Goal: Task Accomplishment & Management: Manage account settings

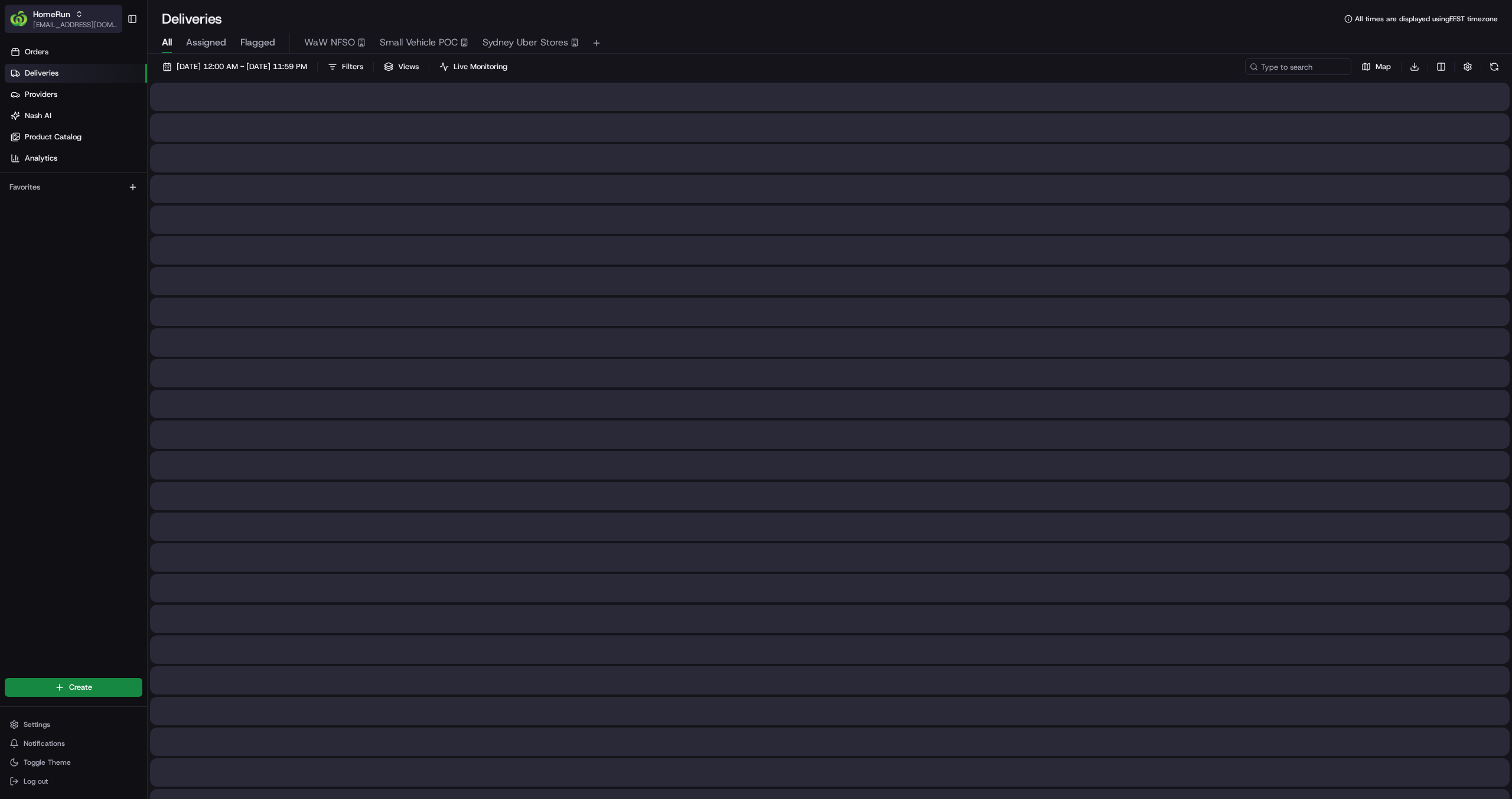
click at [70, 19] on div "HomeRun" at bounding box center [75, 14] width 84 height 12
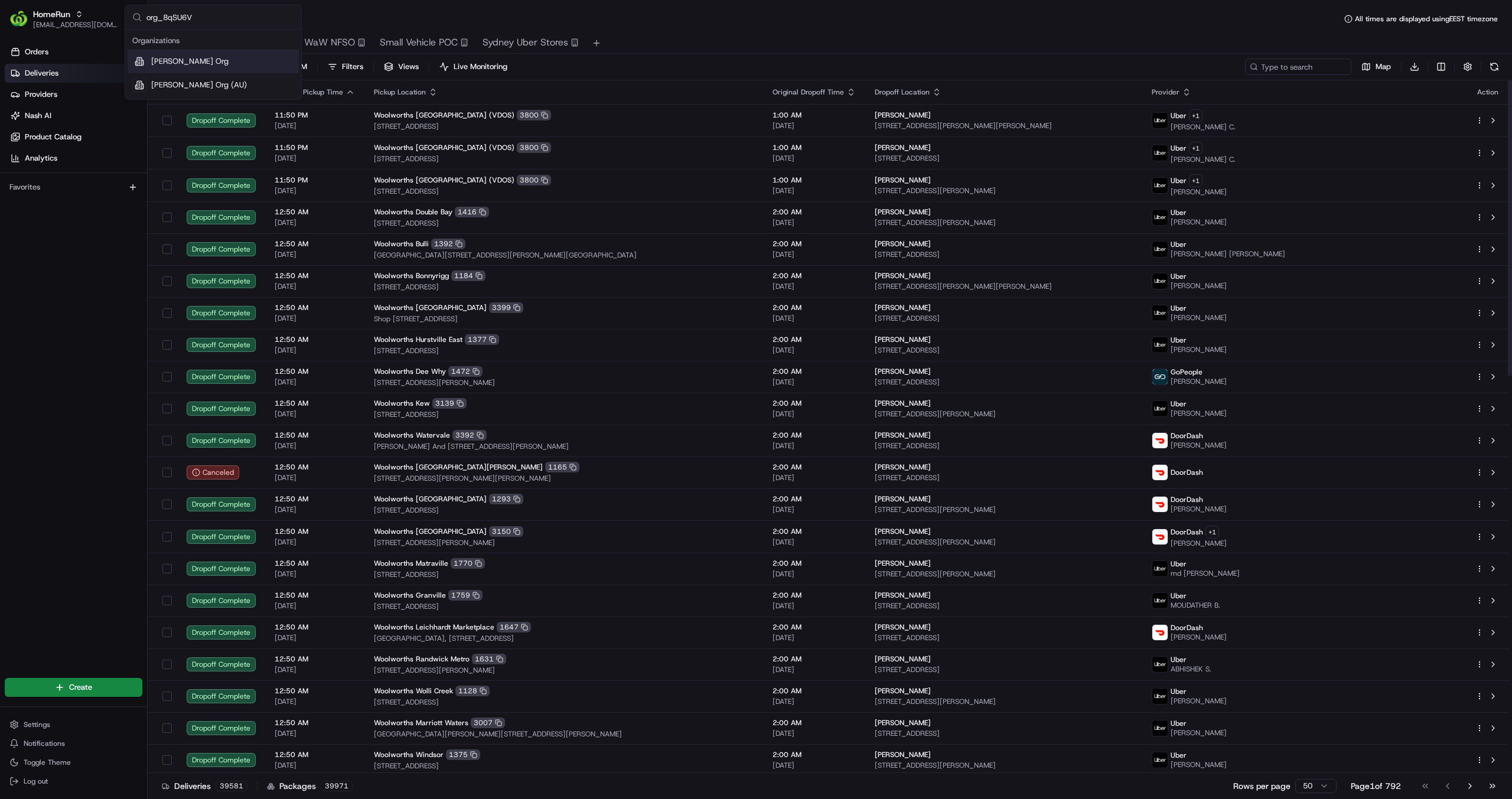
paste input "TTa4sQ"
type input "org_TTa4sQ"
click at [170, 66] on div "ClevaQ" at bounding box center [213, 61] width 172 height 24
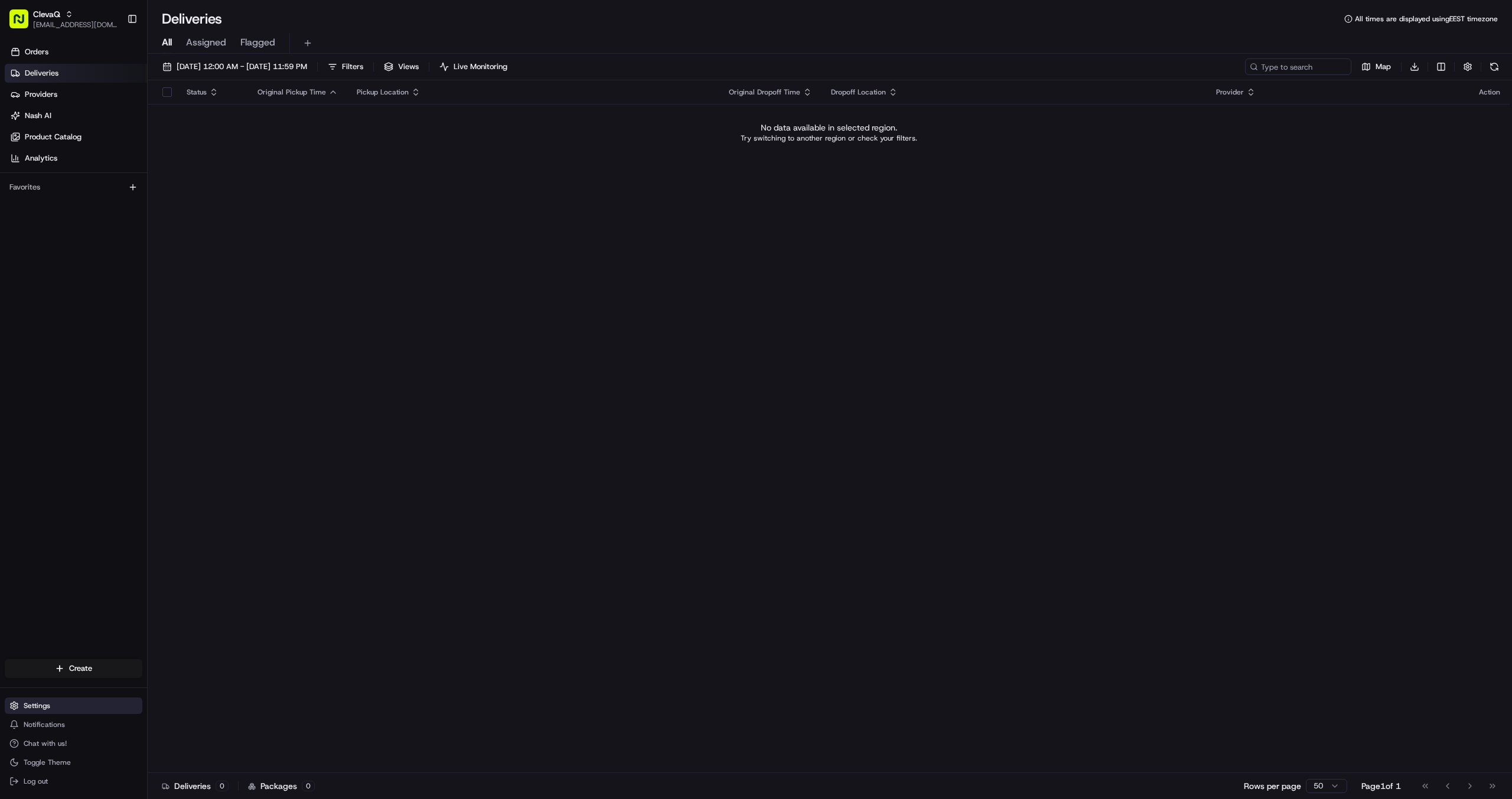
click at [28, 699] on button "Settings" at bounding box center [73, 705] width 138 height 16
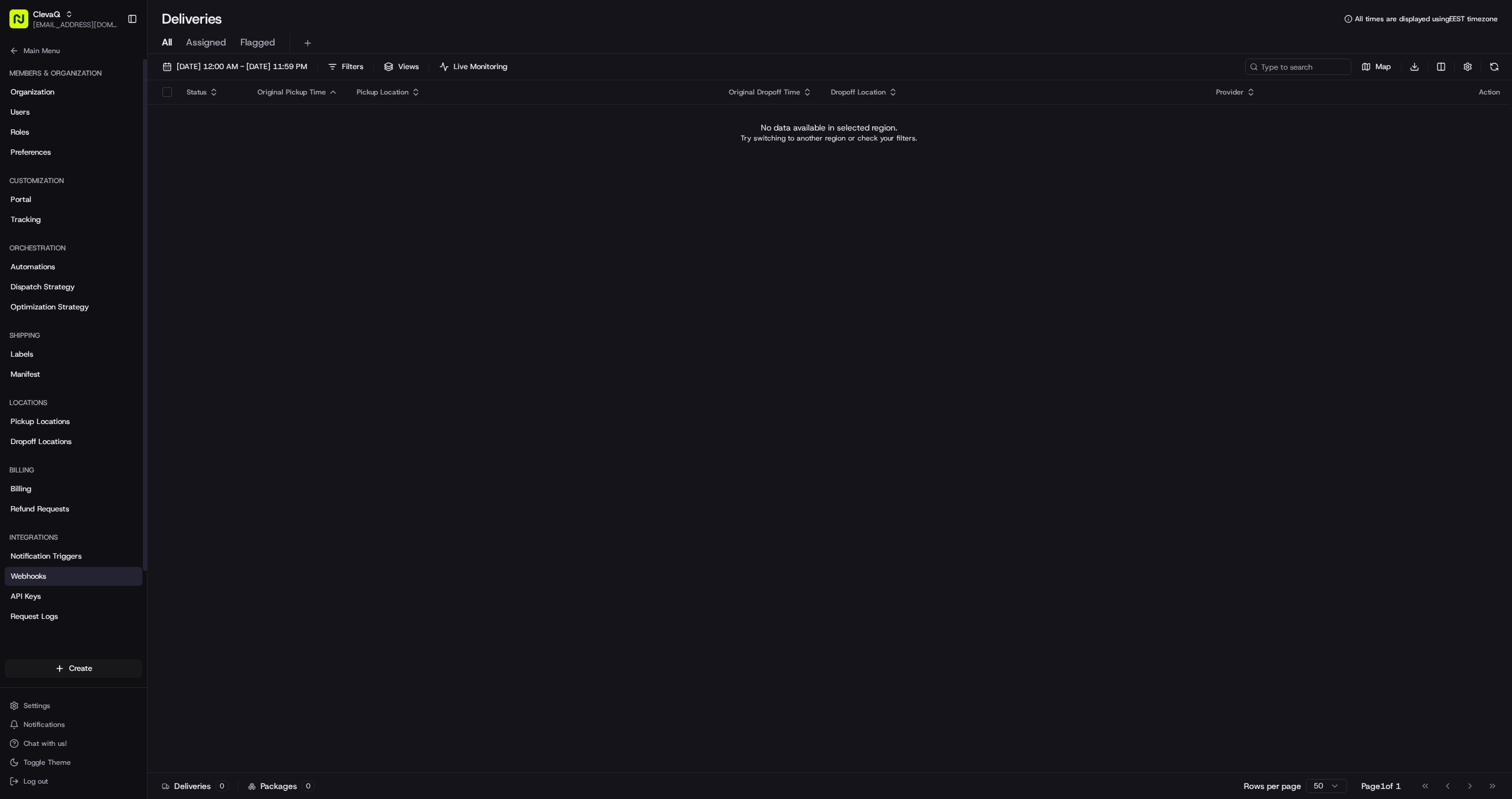
click at [38, 580] on span "Webhooks" at bounding box center [29, 576] width 36 height 11
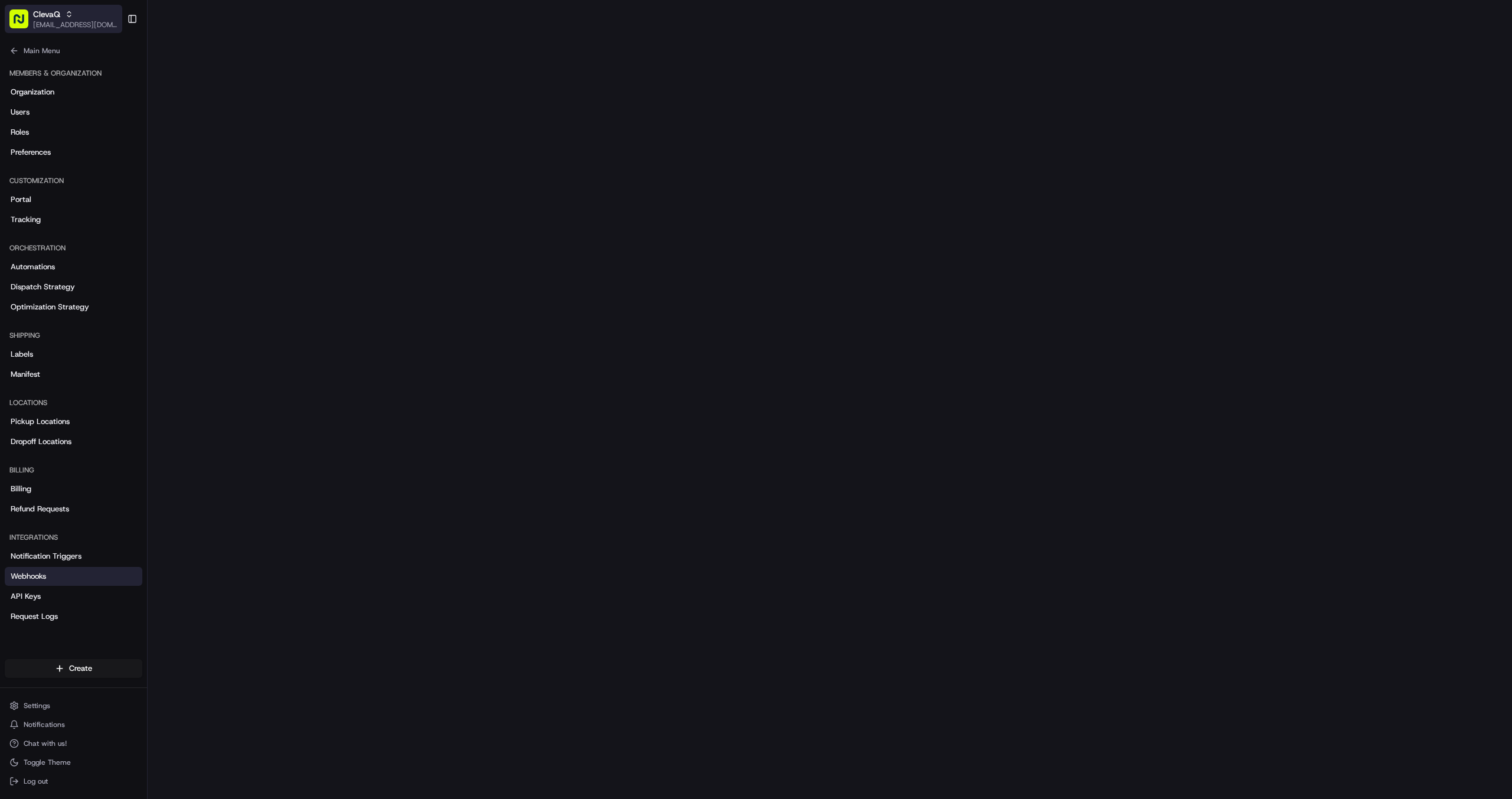
click at [102, 14] on button "ClevaQ [EMAIL_ADDRESS][DOMAIN_NAME]" at bounding box center [63, 19] width 117 height 29
type input "org_8qSU6V"
click at [174, 76] on div "[PERSON_NAME] Org (AU)" at bounding box center [213, 85] width 172 height 24
click at [71, 25] on span "[EMAIL_ADDRESS][DOMAIN_NAME]" at bounding box center [75, 25] width 84 height 9
type input "org_8qSU6V"
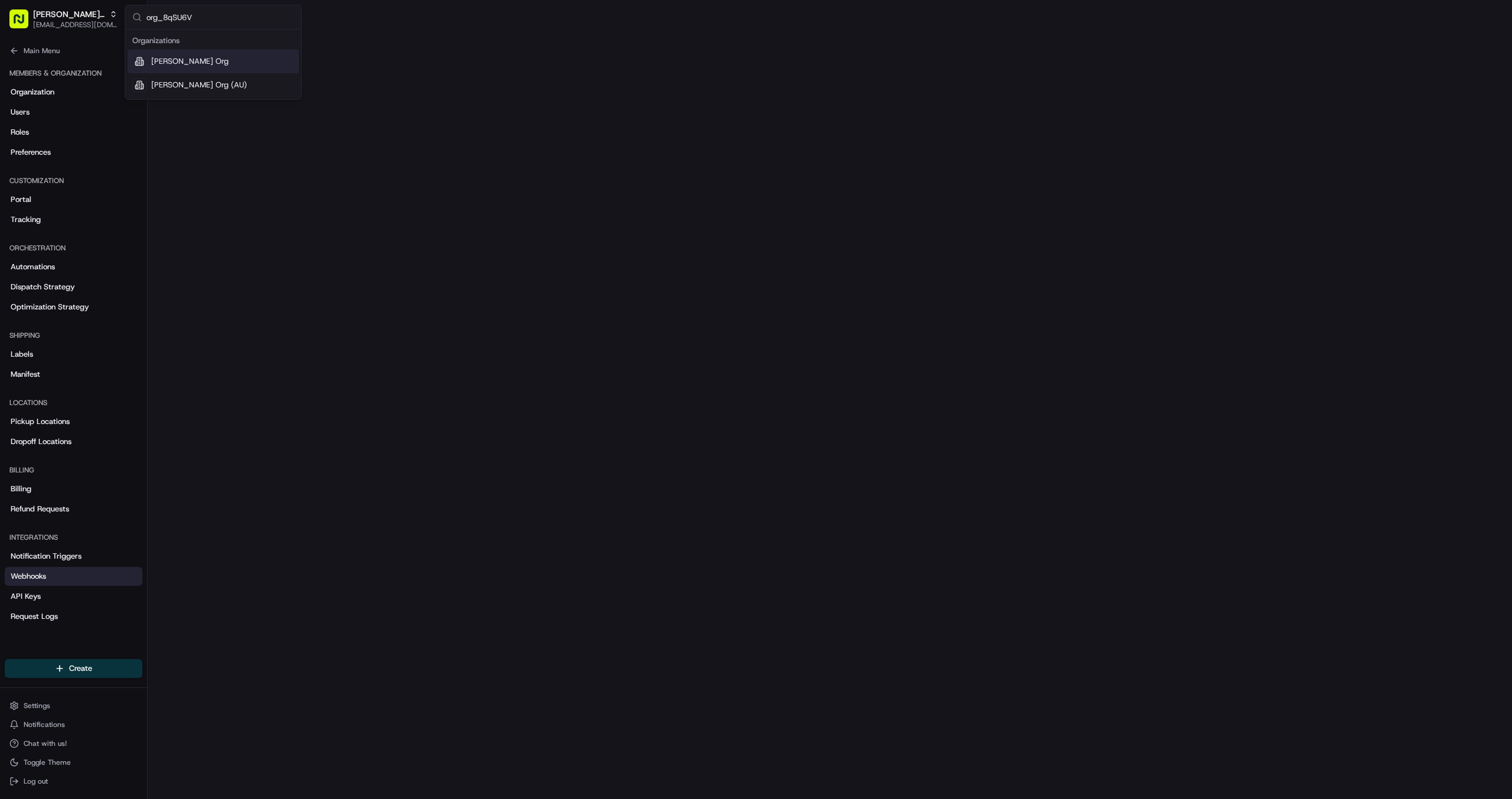
click at [183, 63] on span "[PERSON_NAME] Org" at bounding box center [190, 62] width 77 height 11
click at [80, 29] on span "[EMAIL_ADDRESS][DOMAIN_NAME]" at bounding box center [75, 25] width 84 height 9
click at [189, 83] on span "[PERSON_NAME] Org (AU)" at bounding box center [199, 85] width 96 height 11
click at [92, 22] on span "[EMAIL_ADDRESS][DOMAIN_NAME]" at bounding box center [75, 25] width 84 height 9
type input "org_KaysHw"
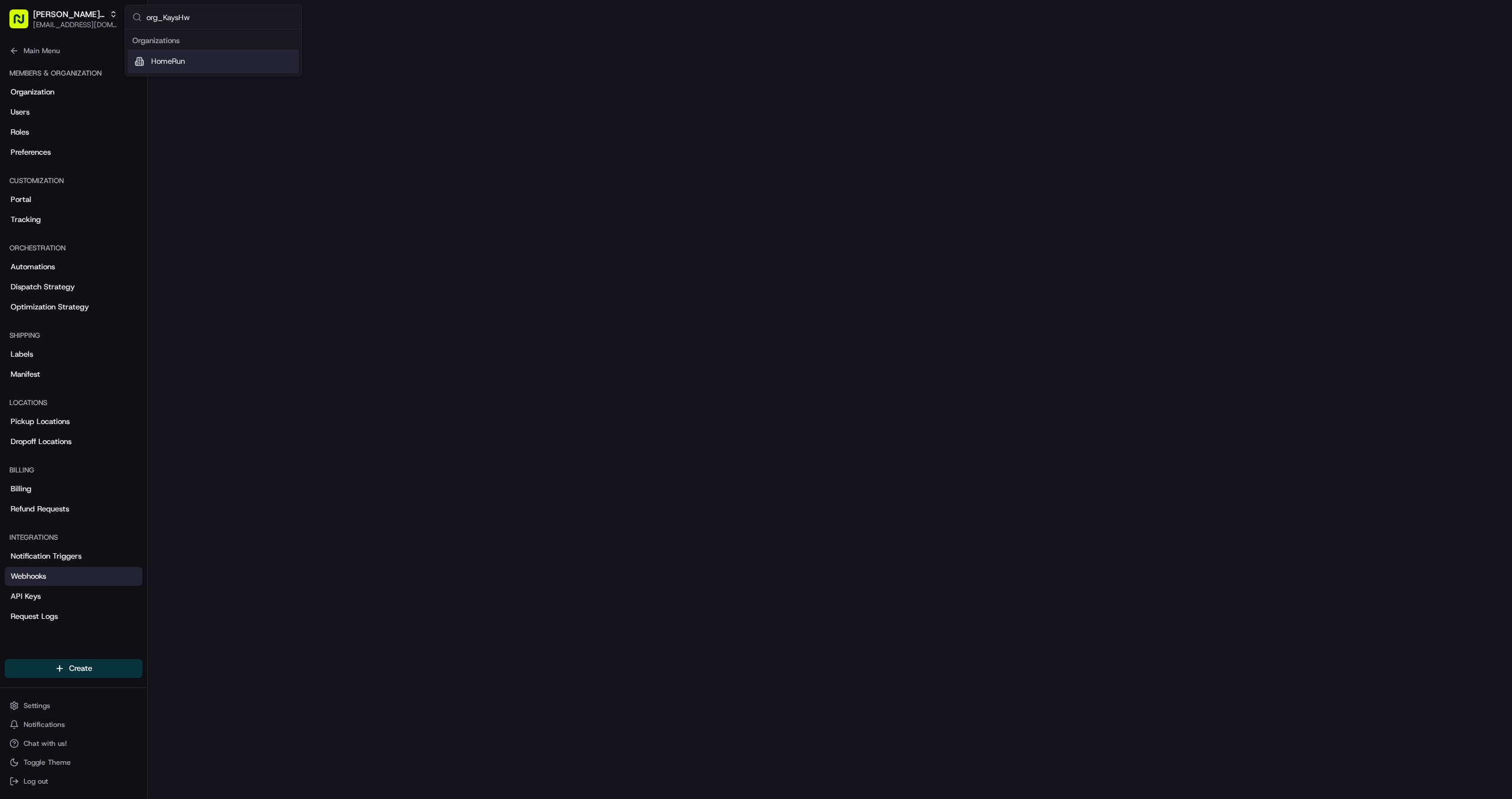
click at [204, 68] on div "HomeRun" at bounding box center [213, 61] width 172 height 24
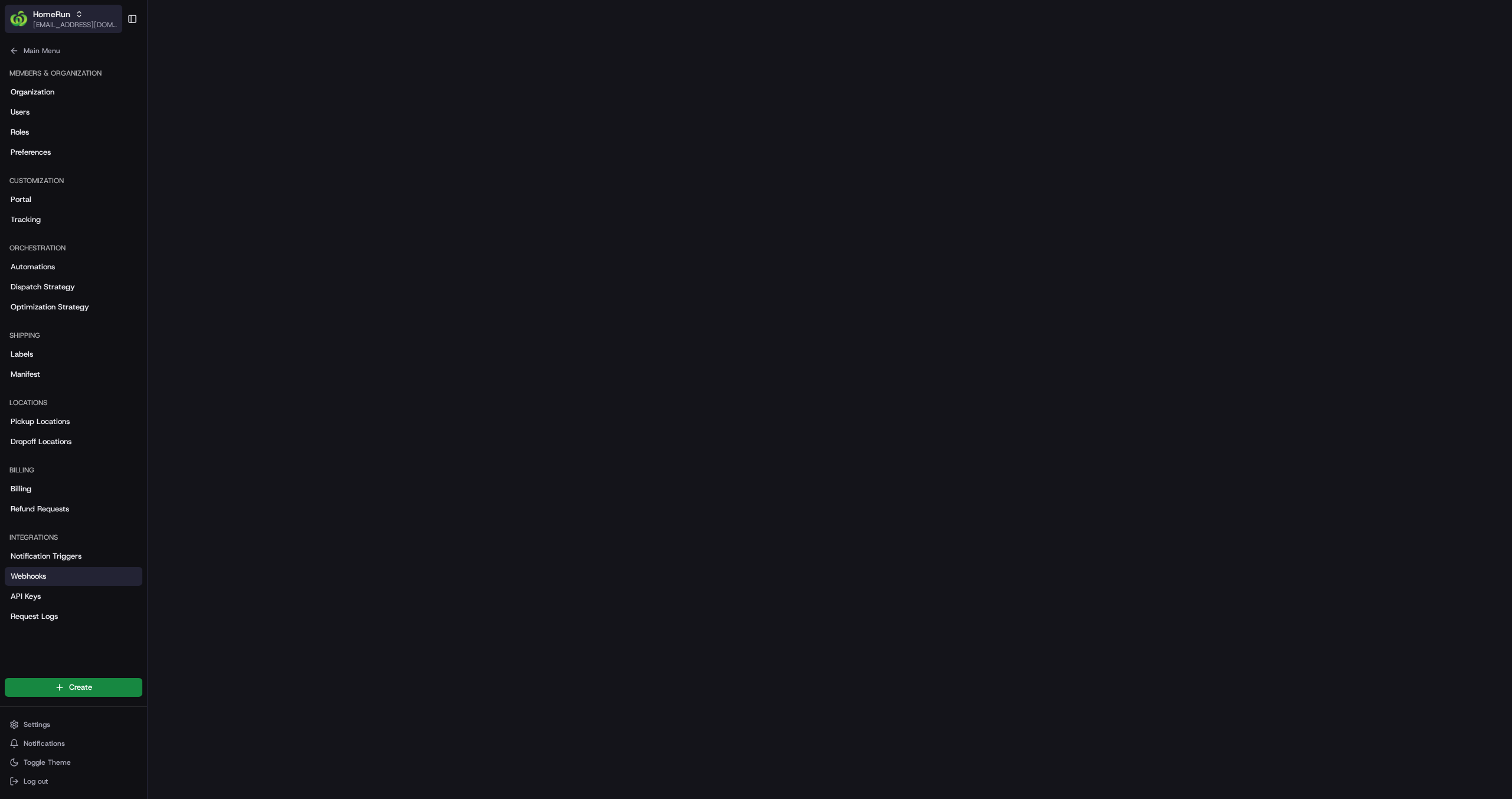
click at [81, 26] on span "[EMAIL_ADDRESS][DOMAIN_NAME]" at bounding box center [75, 25] width 84 height 9
type input "org_EnQ4Yc"
click at [182, 56] on span "MILKRUN" at bounding box center [167, 62] width 32 height 11
